Goal: Transaction & Acquisition: Purchase product/service

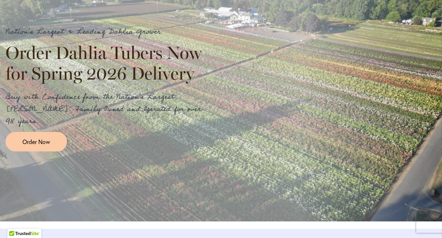
scroll to position [859, 0]
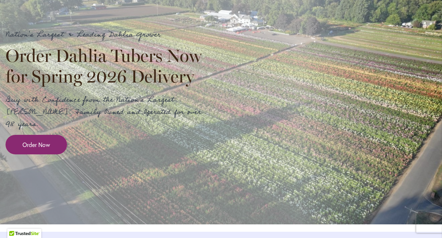
click at [53, 152] on link "Order Now" at bounding box center [37, 145] width 62 height 20
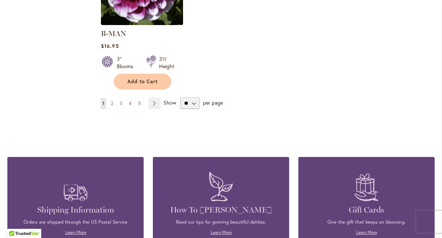
scroll to position [1025, 0]
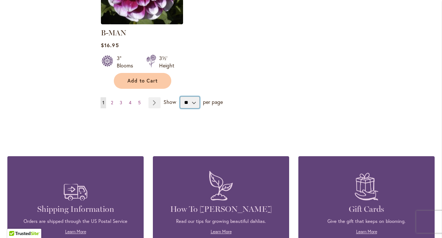
click at [195, 97] on select "** ** ** **" at bounding box center [190, 103] width 20 height 12
select select "**"
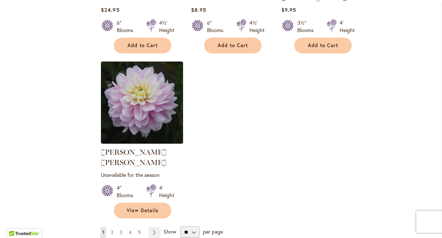
scroll to position [3501, 0]
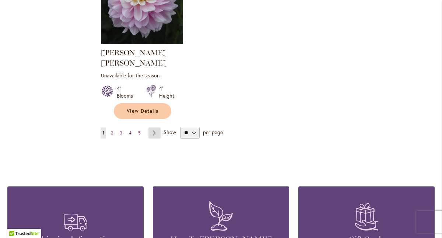
click at [155, 127] on link "Page Next" at bounding box center [154, 132] width 12 height 11
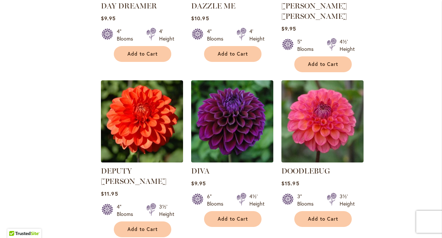
scroll to position [2022, 0]
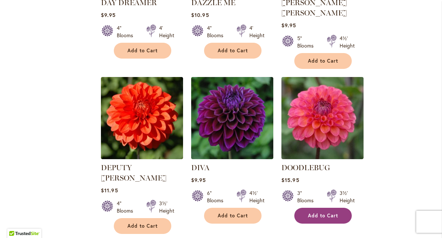
click at [327, 213] on span "Add to Cart" at bounding box center [323, 216] width 30 height 6
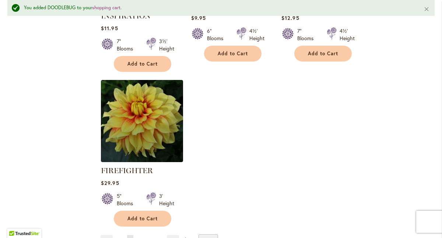
scroll to position [3483, 0]
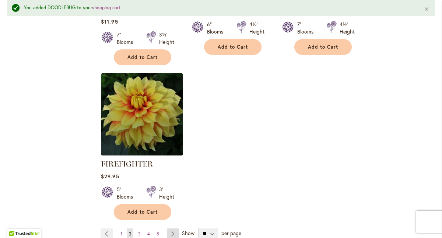
click at [175, 228] on link "Page Next" at bounding box center [173, 233] width 12 height 11
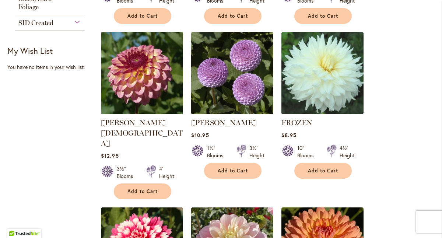
scroll to position [463, 0]
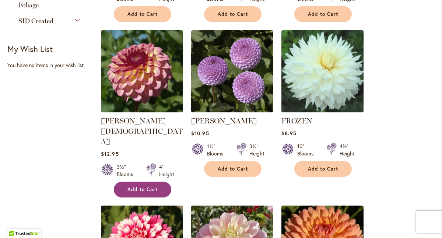
click at [147, 186] on span "Add to Cart" at bounding box center [142, 189] width 30 height 6
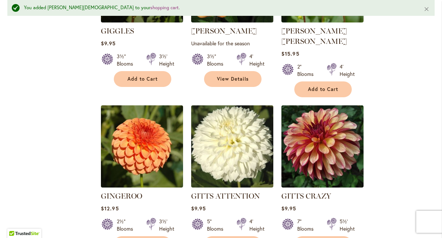
scroll to position [1272, 0]
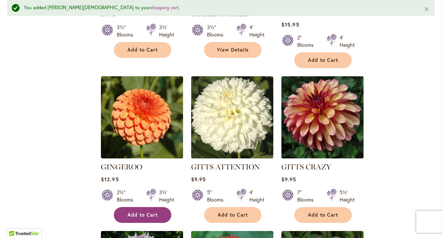
click at [150, 212] on span "Add to Cart" at bounding box center [142, 215] width 30 height 6
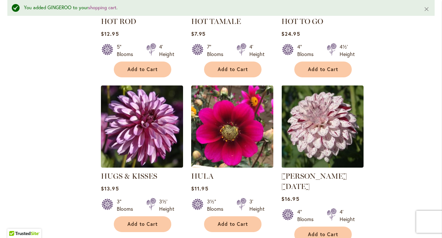
scroll to position [3168, 0]
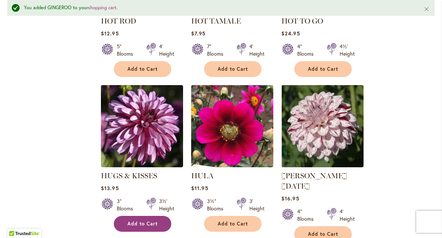
click at [151, 216] on button "Add to Cart" at bounding box center [142, 224] width 57 height 16
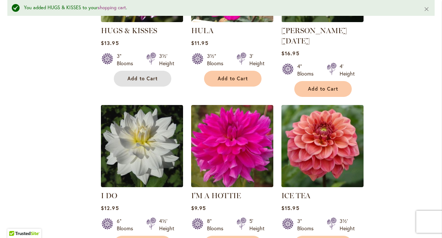
scroll to position [3308, 0]
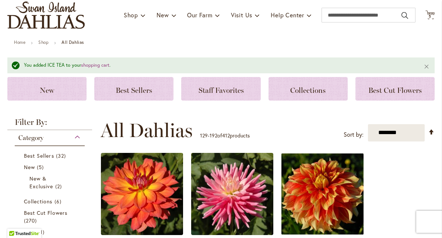
scroll to position [0, 0]
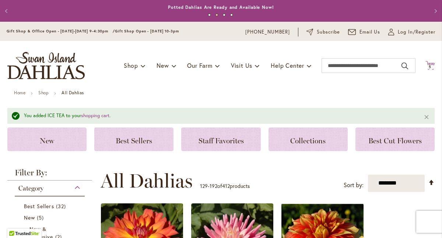
click at [432, 62] on icon "Cart .cls-1 { fill: #231f20; }" at bounding box center [429, 65] width 9 height 9
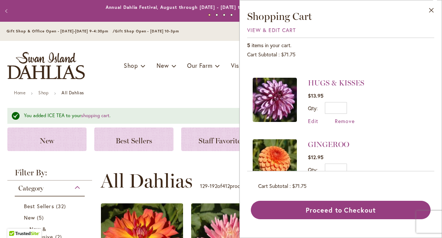
scroll to position [57, 0]
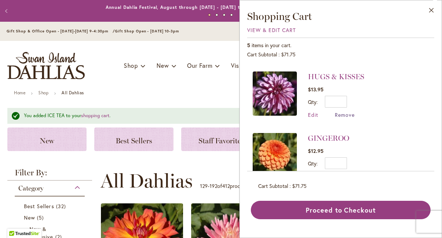
click at [344, 115] on span "Remove" at bounding box center [345, 114] width 20 height 7
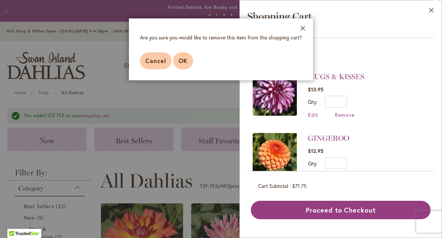
click at [188, 59] on button "OK" at bounding box center [183, 60] width 20 height 17
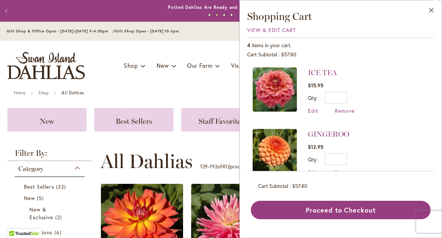
click at [341, 112] on span "Remove" at bounding box center [345, 110] width 20 height 7
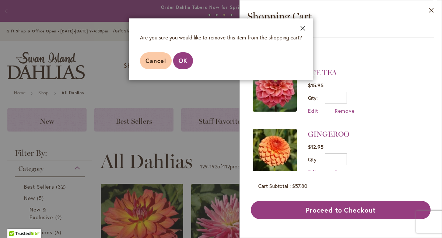
click at [305, 23] on button "Close" at bounding box center [303, 29] width 20 height 23
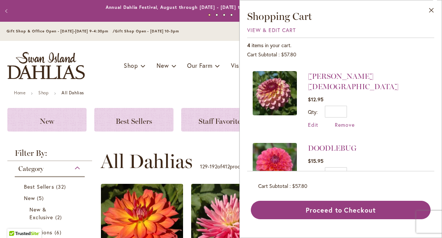
scroll to position [117, 0]
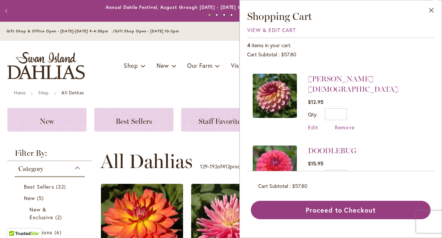
click at [285, 102] on img at bounding box center [275, 96] width 44 height 44
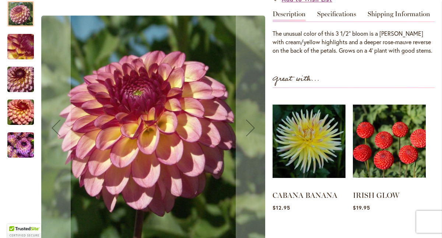
scroll to position [254, 0]
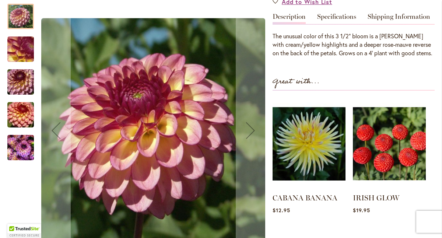
click at [26, 35] on img "Foxy Lady" at bounding box center [20, 49] width 53 height 40
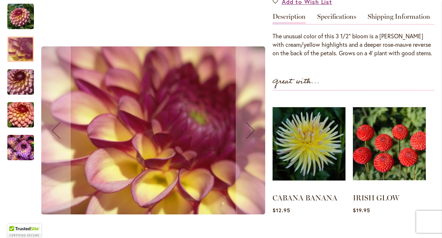
click at [26, 64] on img "Foxy Lady" at bounding box center [20, 81] width 53 height 35
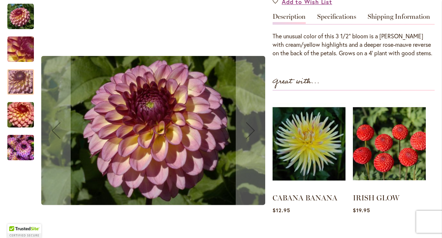
click at [32, 69] on div at bounding box center [20, 81] width 27 height 25
click at [22, 97] on img "Foxy Lady" at bounding box center [20, 114] width 53 height 35
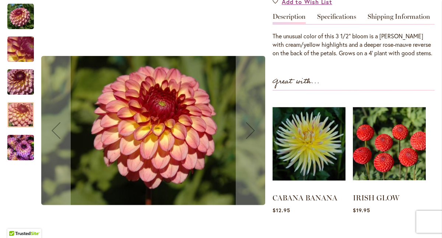
click at [23, 130] on img "Foxy Lady" at bounding box center [20, 147] width 27 height 35
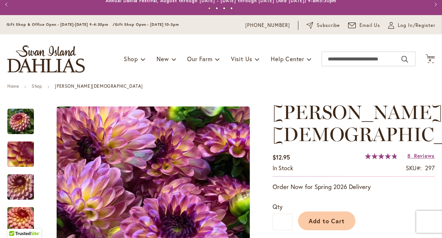
scroll to position [0, 0]
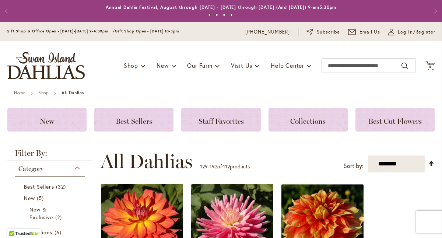
click at [428, 59] on div "Toggle Nav Shop Dahlia Tubers Collections Fresh Cut Dahlias Gardening Supplies …" at bounding box center [221, 65] width 442 height 49
click at [431, 70] on span "Cart .cls-1 { fill: #231f20; }" at bounding box center [429, 66] width 9 height 10
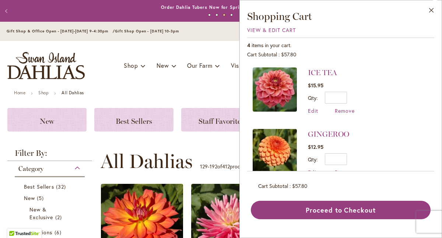
click at [290, 82] on img at bounding box center [275, 89] width 44 height 44
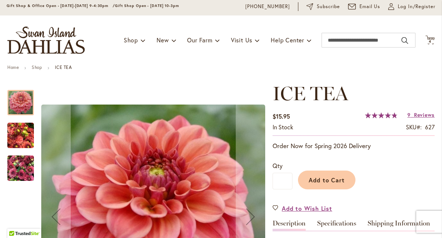
scroll to position [34, 0]
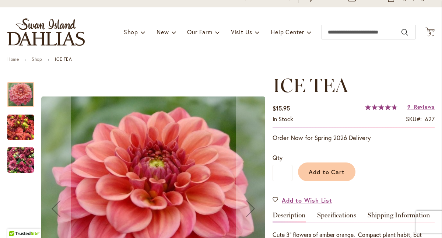
click at [22, 125] on img "ICE TEA" at bounding box center [20, 127] width 27 height 35
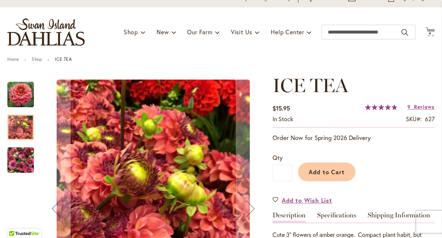
click at [20, 151] on img "ICE TEA" at bounding box center [20, 160] width 27 height 35
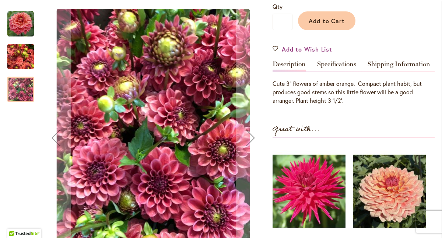
scroll to position [182, 0]
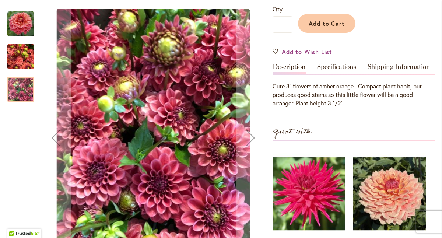
click at [23, 93] on div at bounding box center [20, 89] width 27 height 25
click at [22, 51] on img "ICE TEA" at bounding box center [20, 56] width 27 height 35
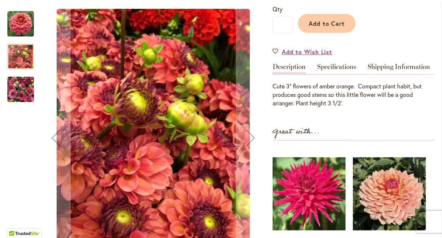
click at [25, 29] on img "ICE TEA" at bounding box center [20, 24] width 27 height 27
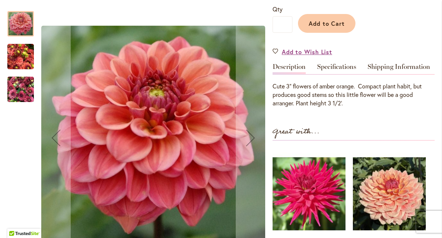
scroll to position [182, 0]
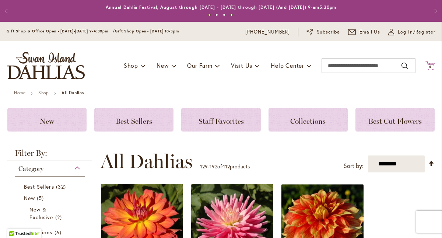
scroll to position [10, 0]
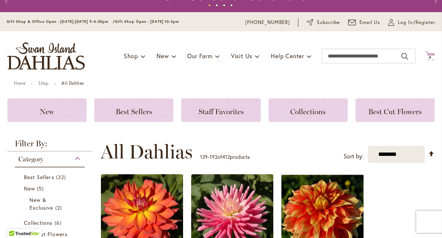
click at [429, 55] on span "4" at bounding box center [430, 57] width 3 height 5
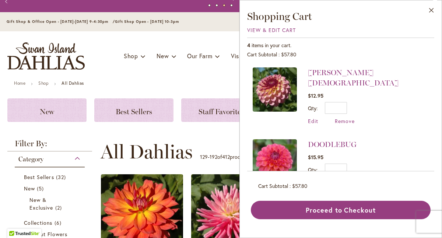
scroll to position [126, 0]
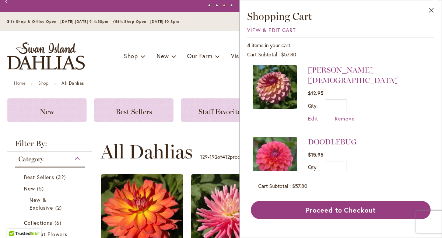
click at [271, 96] on img at bounding box center [275, 87] width 44 height 44
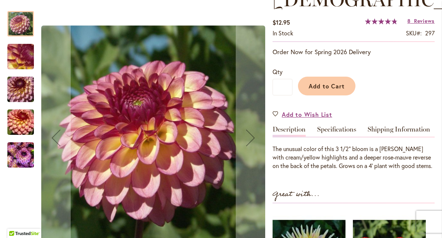
scroll to position [142, 0]
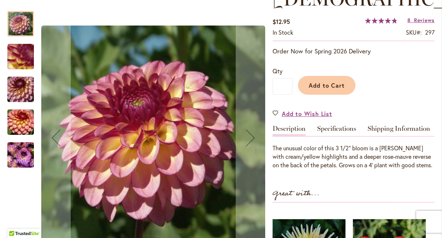
click at [26, 152] on img "Foxy Lady" at bounding box center [20, 154] width 27 height 35
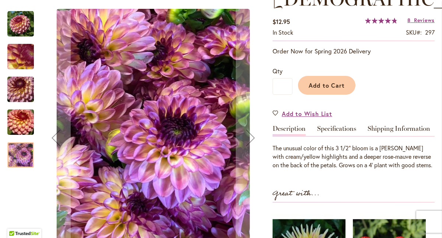
click at [26, 116] on img "Foxy Lady" at bounding box center [20, 122] width 53 height 35
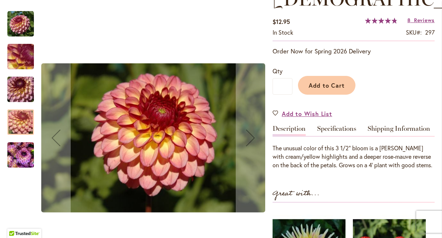
click at [20, 88] on img "Foxy Lady" at bounding box center [20, 89] width 53 height 35
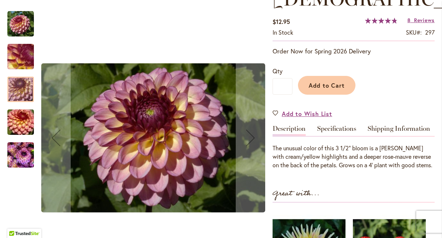
click at [19, 66] on img "Foxy Lady" at bounding box center [20, 57] width 53 height 40
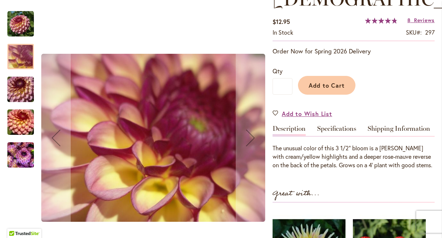
click at [18, 30] on img "Foxy Lady" at bounding box center [20, 24] width 27 height 27
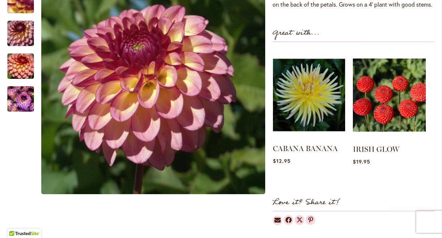
scroll to position [305, 0]
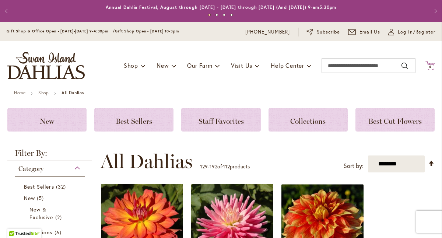
click at [426, 62] on icon "Cart .cls-1 { fill: #231f20; }" at bounding box center [429, 65] width 9 height 9
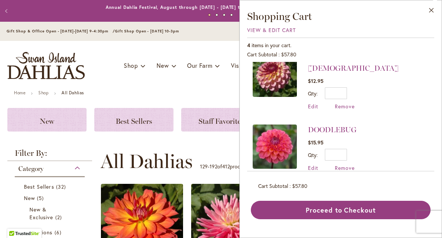
scroll to position [140, 0]
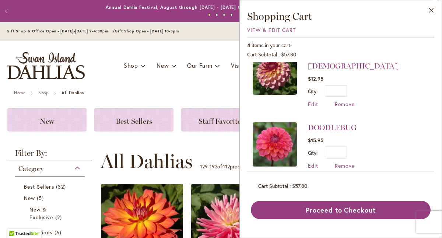
click at [262, 145] on img at bounding box center [275, 144] width 44 height 44
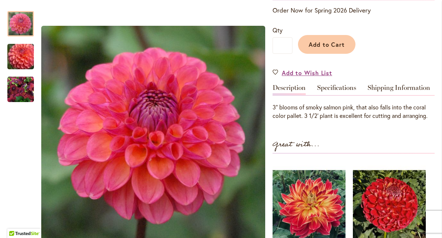
scroll to position [207, 0]
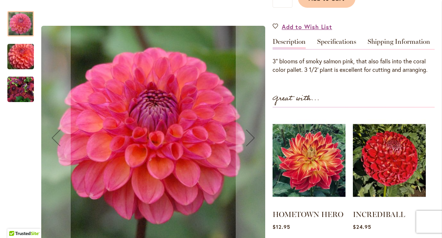
click at [25, 88] on img "DOODLEBUG" at bounding box center [20, 89] width 27 height 27
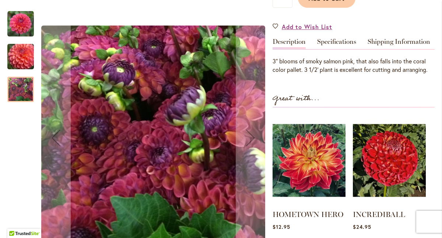
click at [22, 64] on img "DOODLEBUG" at bounding box center [20, 56] width 53 height 45
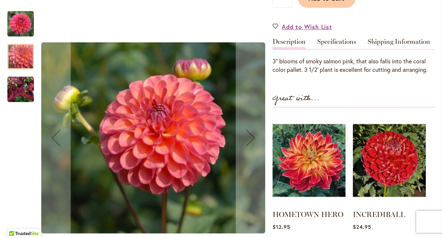
click at [17, 17] on img "DOODLEBUG" at bounding box center [20, 24] width 27 height 27
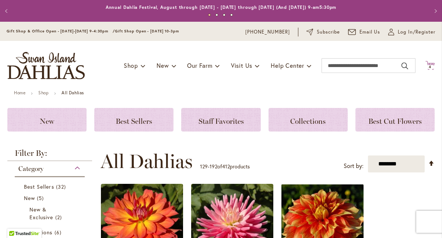
click at [429, 62] on icon "Cart .cls-1 { fill: #231f20; }" at bounding box center [429, 65] width 9 height 9
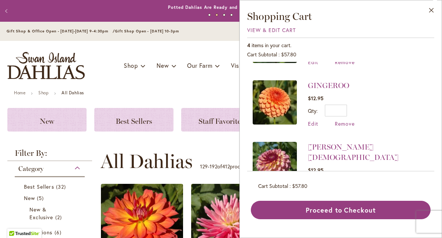
scroll to position [49, 0]
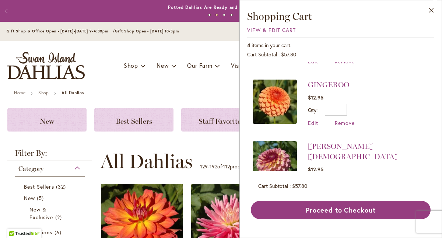
click at [274, 109] on img at bounding box center [275, 102] width 44 height 44
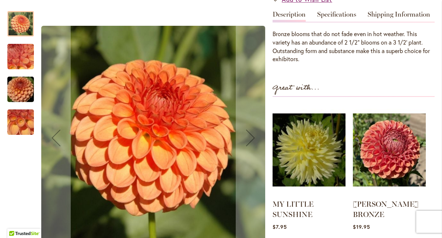
scroll to position [221, 0]
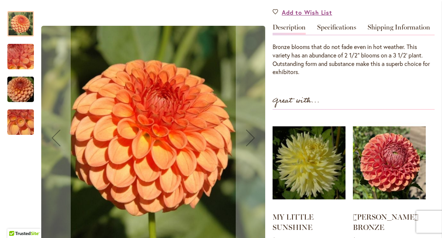
click at [32, 122] on img "GINGEROO" at bounding box center [20, 122] width 53 height 40
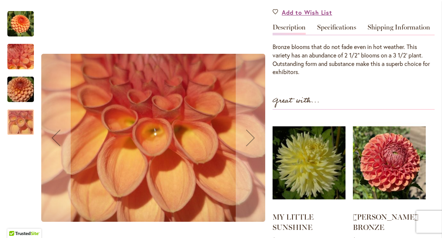
click at [21, 88] on img "GINGEROO" at bounding box center [20, 89] width 53 height 35
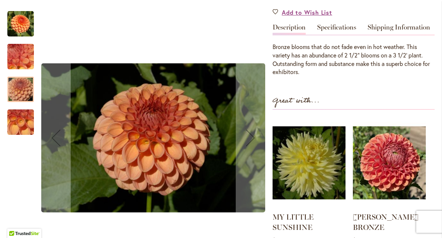
click at [19, 57] on img "GINGEROO" at bounding box center [20, 57] width 53 height 40
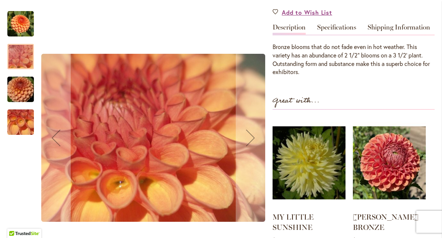
click at [28, 16] on img "GINGEROO" at bounding box center [20, 24] width 27 height 27
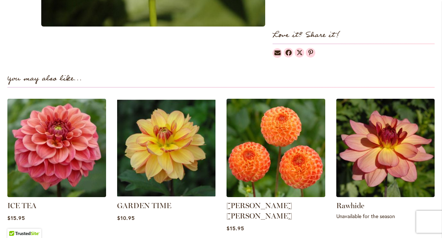
scroll to position [0, 0]
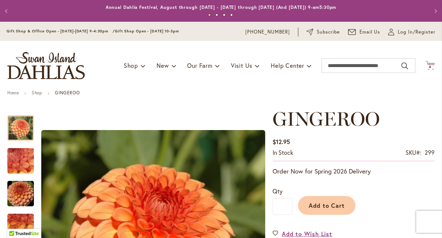
click at [428, 66] on span "4 4 items" at bounding box center [430, 67] width 7 height 4
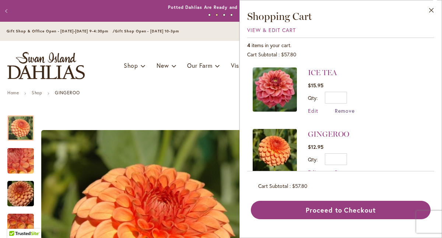
click at [342, 113] on span "Remove" at bounding box center [345, 110] width 20 height 7
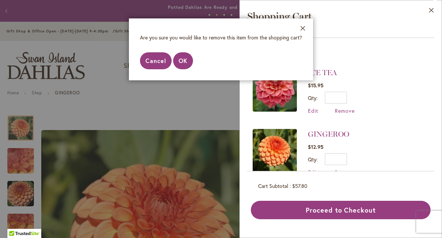
click at [163, 64] on span "Cancel" at bounding box center [155, 61] width 21 height 8
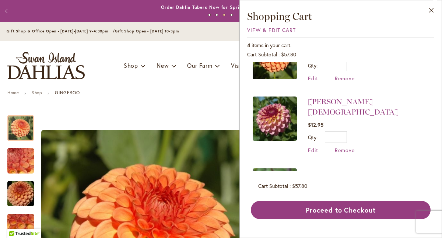
scroll to position [96, 0]
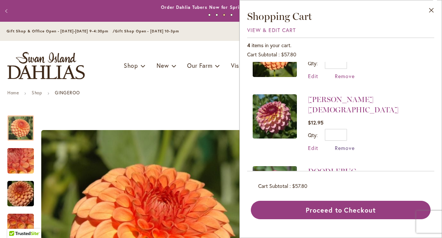
click at [341, 144] on span "Remove" at bounding box center [345, 147] width 20 height 7
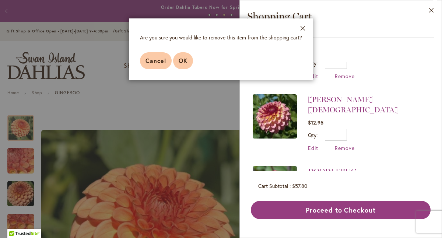
click at [186, 62] on span "OK" at bounding box center [183, 61] width 9 height 8
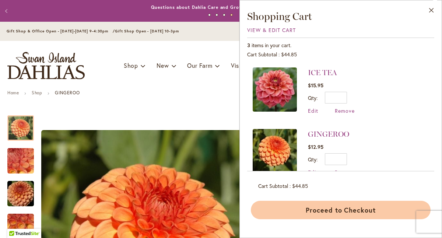
click at [338, 205] on button "Proceed to Checkout" at bounding box center [341, 210] width 180 height 18
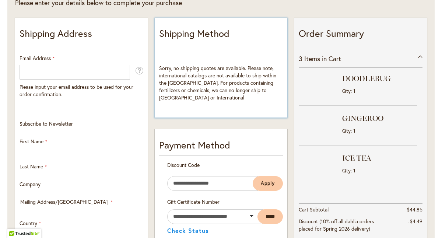
select select "**"
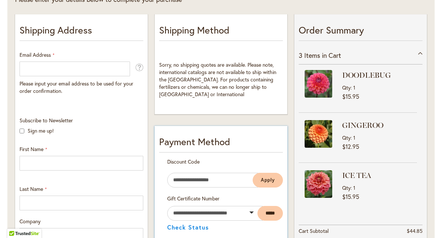
scroll to position [140, 0]
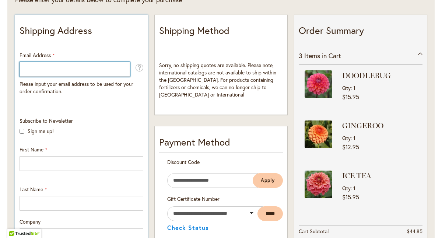
click at [29, 71] on input "Email Address" at bounding box center [75, 69] width 110 height 15
type input "**********"
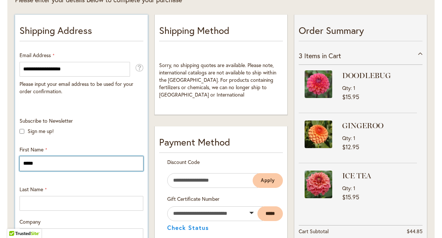
type input "*****"
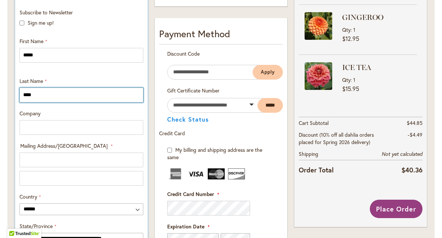
scroll to position [260, 0]
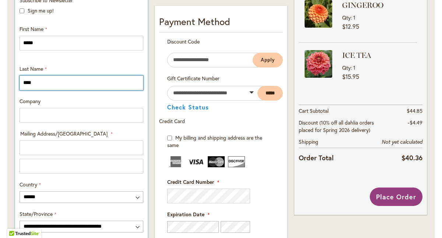
type input "****"
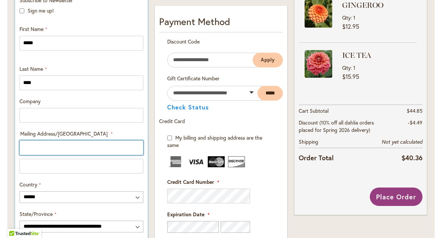
click at [34, 145] on input "Mailing Address/PO BOX: Line 1" at bounding box center [82, 147] width 124 height 15
click at [27, 148] on input "**********" at bounding box center [82, 147] width 124 height 15
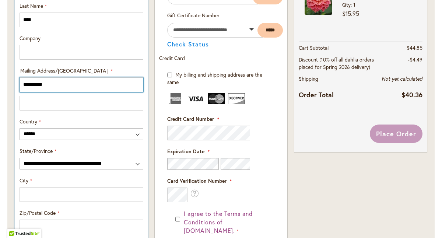
scroll to position [347, 0]
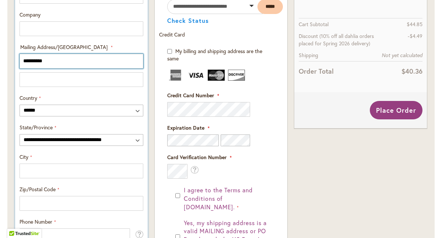
type input "**********"
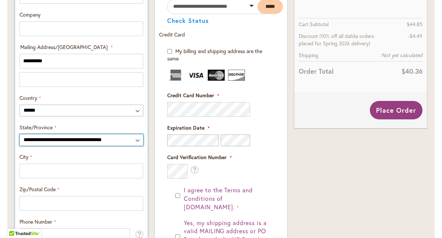
click at [38, 140] on select "**********" at bounding box center [82, 140] width 124 height 12
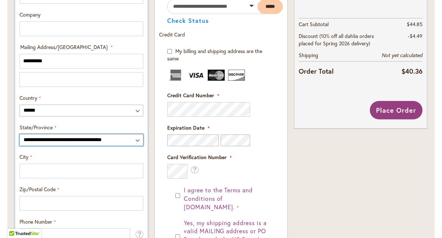
select select "**"
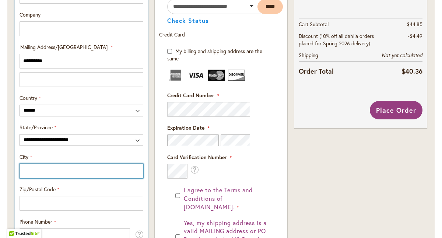
click at [50, 175] on input "City" at bounding box center [82, 171] width 124 height 15
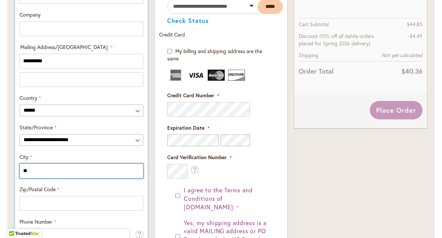
type input "*"
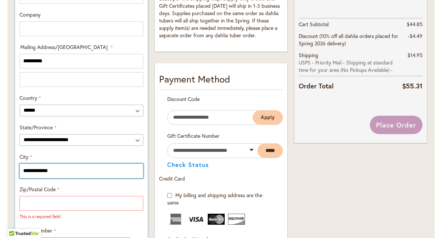
type input "**********"
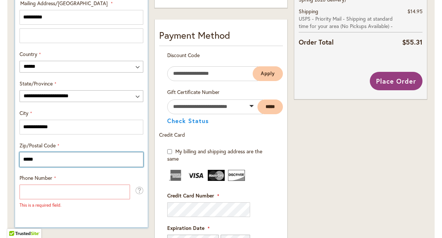
scroll to position [410, 0]
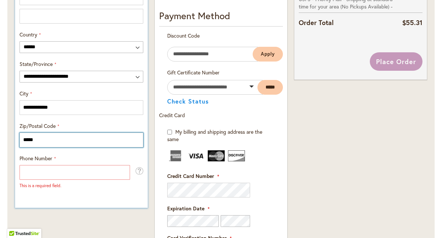
type input "*****"
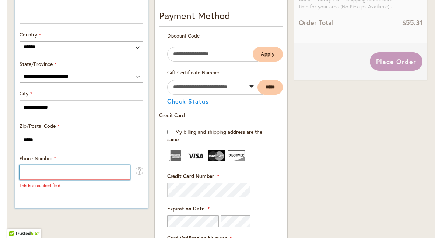
click at [59, 175] on input "Phone Number" at bounding box center [75, 172] width 110 height 15
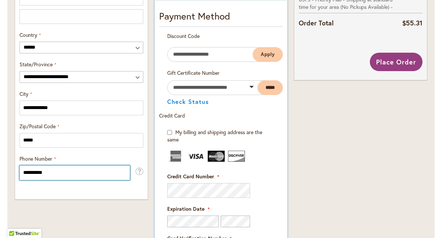
scroll to position [411, 0]
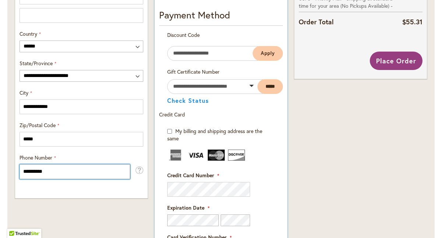
type input "**********"
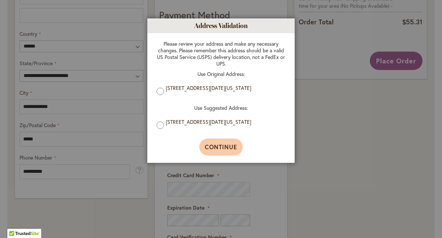
click at [216, 147] on span "Continue" at bounding box center [221, 147] width 33 height 8
type input "**********"
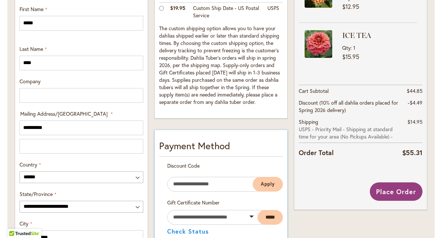
scroll to position [287, 0]
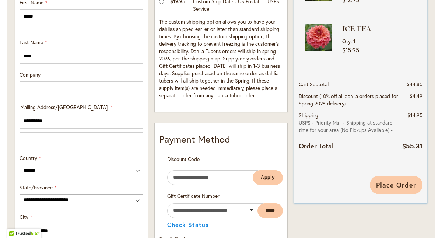
click at [409, 187] on span "Place Order" at bounding box center [396, 184] width 40 height 9
